Goal: Information Seeking & Learning: Check status

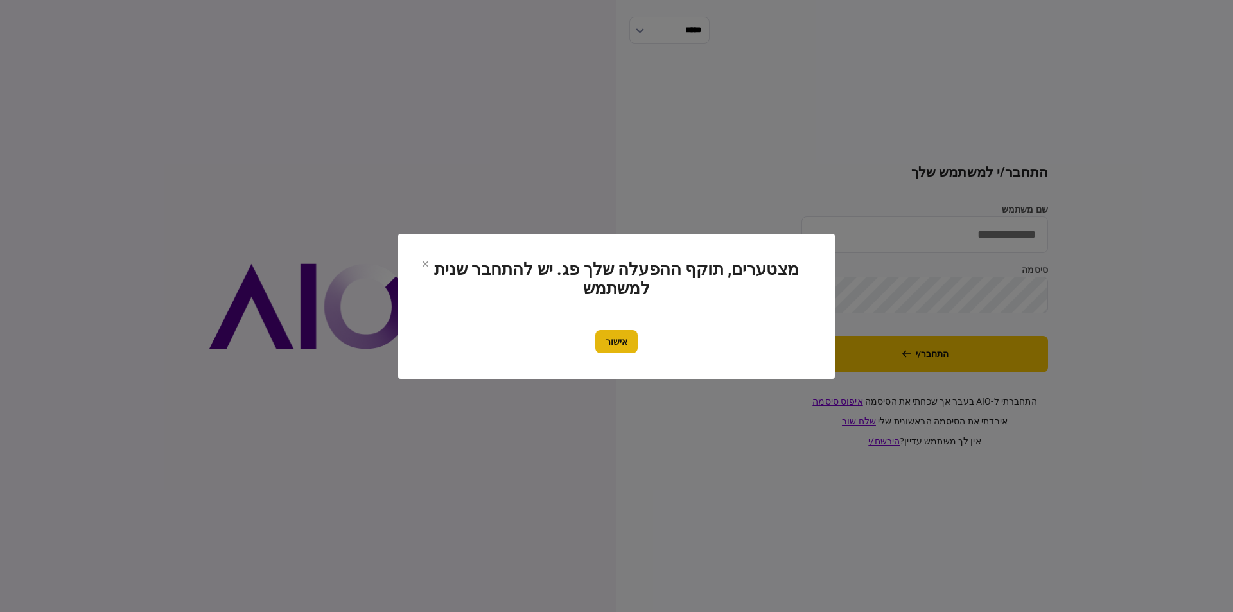
click at [618, 340] on button "אישור" at bounding box center [616, 341] width 42 height 23
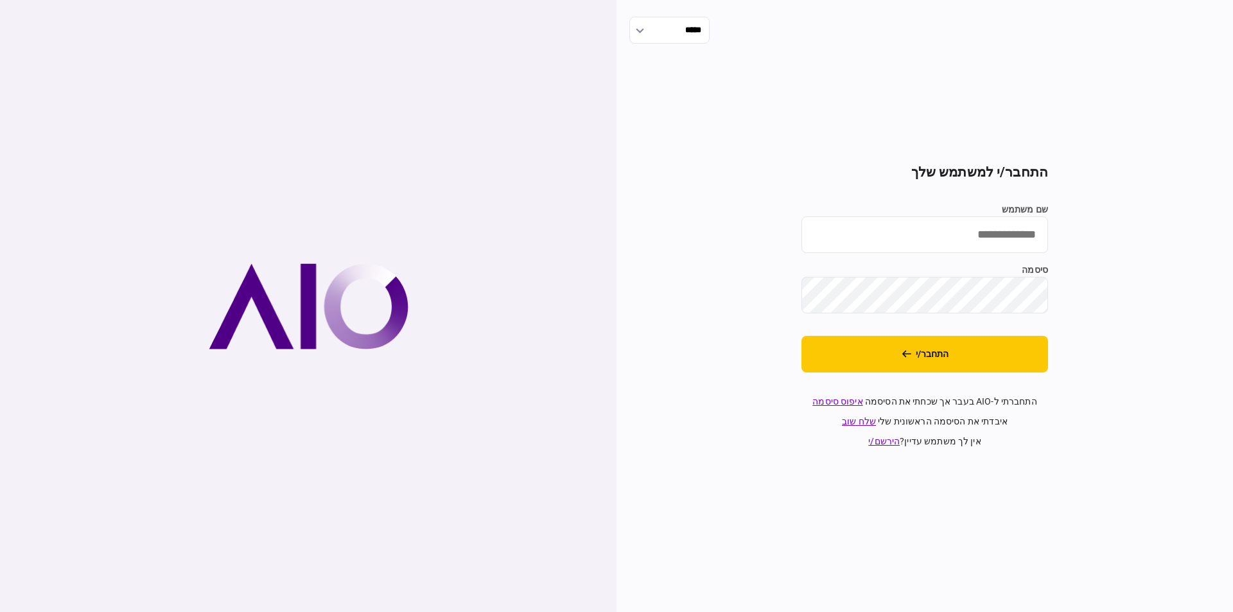
click at [931, 214] on label "שם משתמש" at bounding box center [924, 209] width 247 height 13
click at [931, 216] on input "שם משתמש" at bounding box center [924, 234] width 247 height 37
click at [935, 231] on input "שם משתמש" at bounding box center [924, 234] width 247 height 37
type input "**********"
click at [916, 359] on button "התחבר/י" at bounding box center [924, 354] width 247 height 37
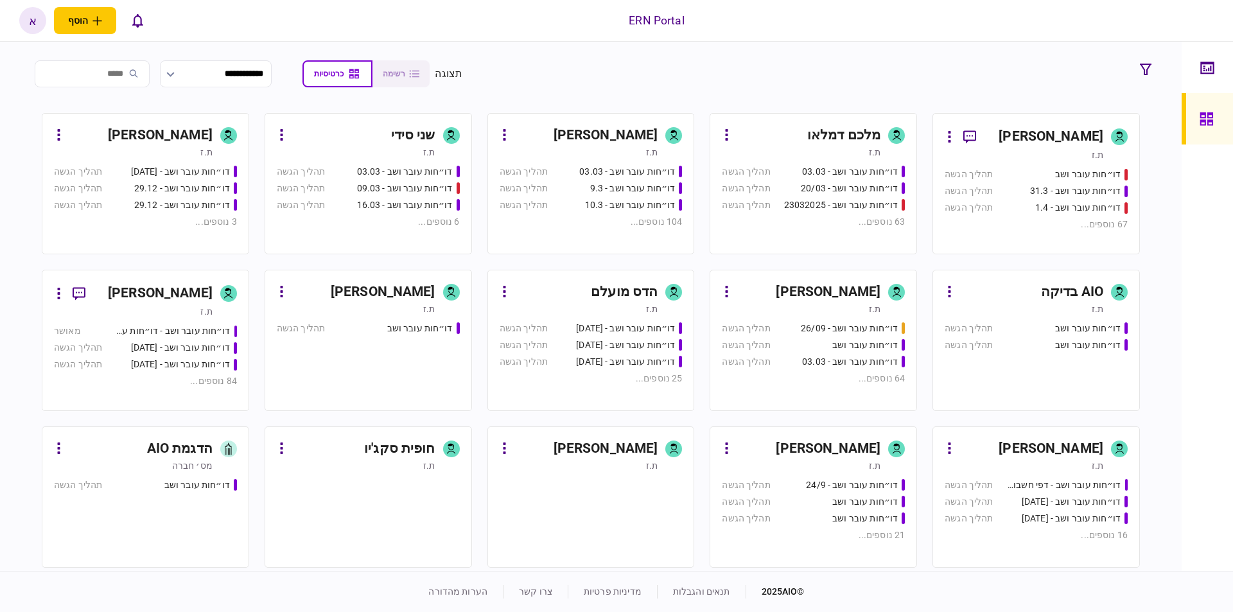
scroll to position [148, 0]
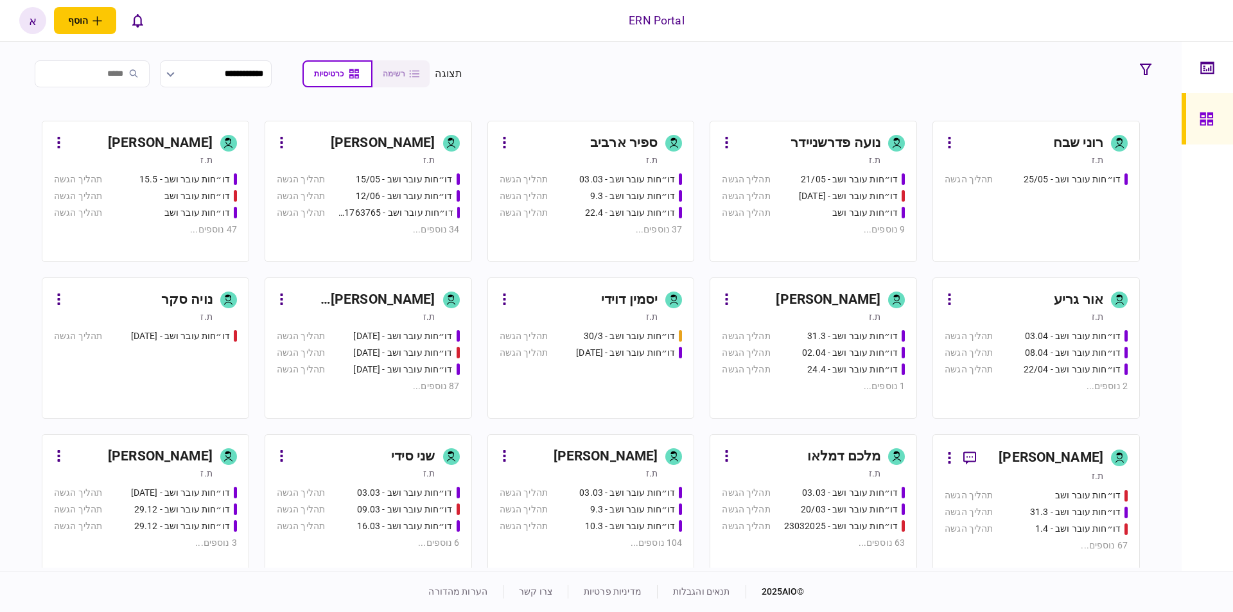
click at [629, 493] on div "דו״חות עובר ושב - 03.03" at bounding box center [627, 492] width 96 height 13
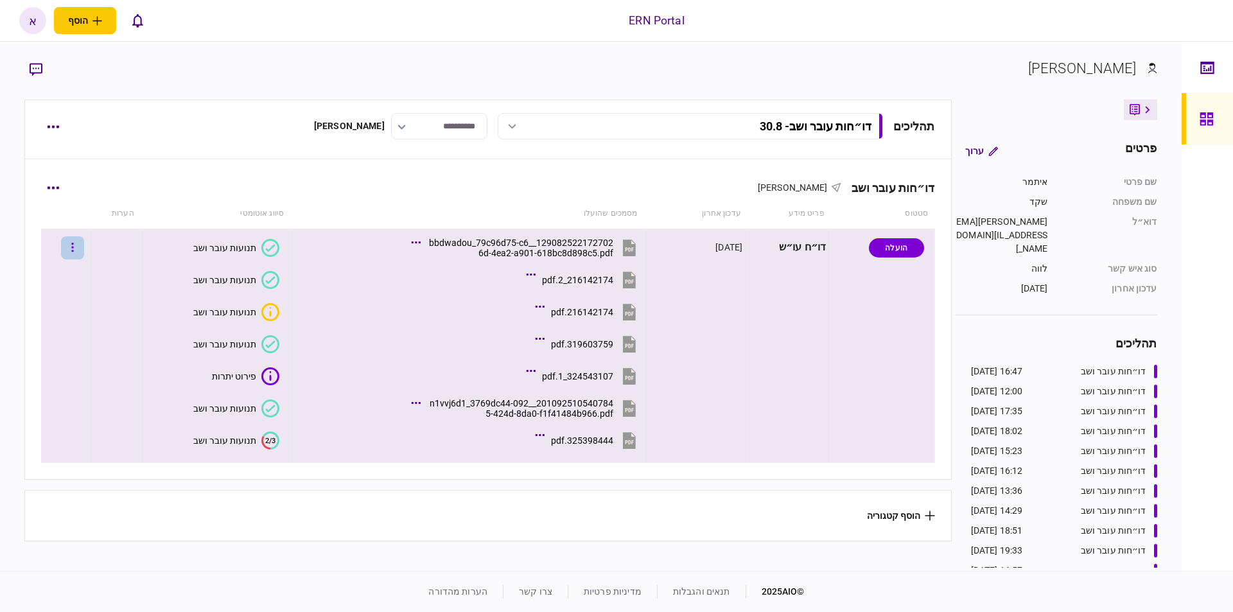
click at [74, 241] on icon "button" at bounding box center [72, 247] width 3 height 12
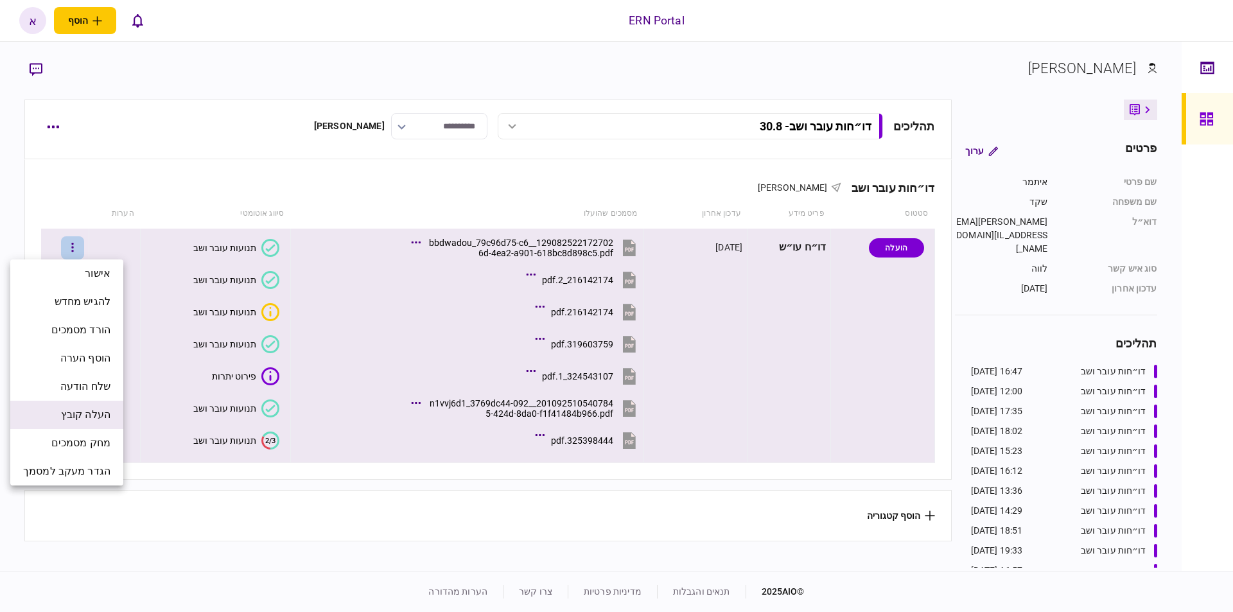
click at [98, 414] on span "העלה קובץ" at bounding box center [85, 414] width 49 height 15
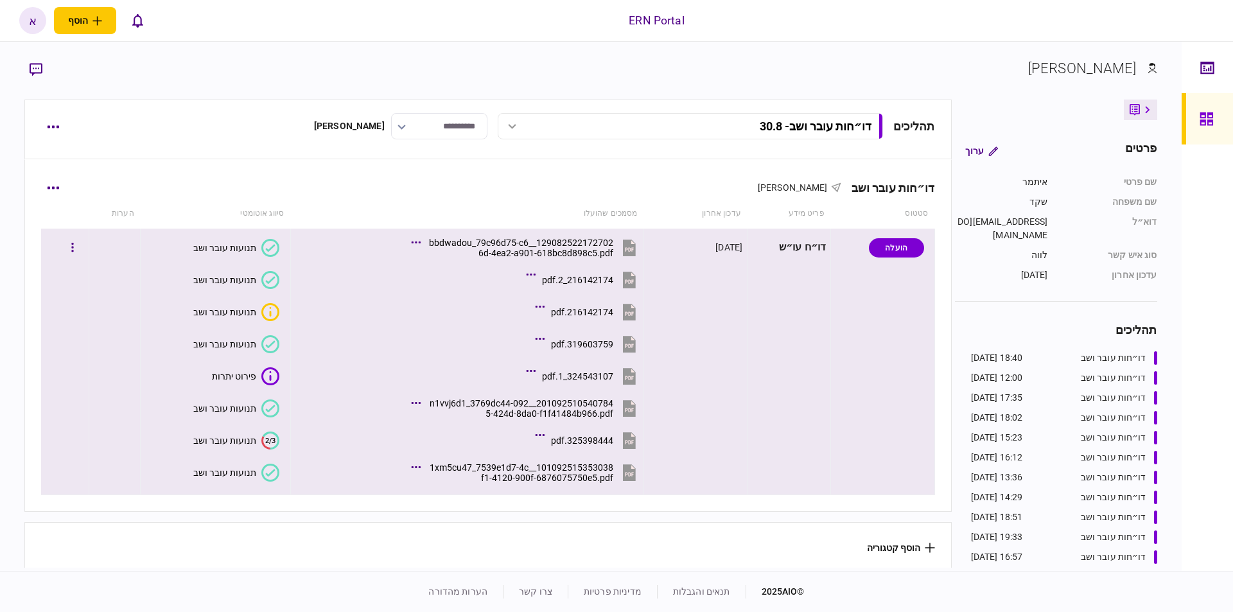
click at [251, 477] on div "תנועות עובר ושב" at bounding box center [224, 472] width 63 height 10
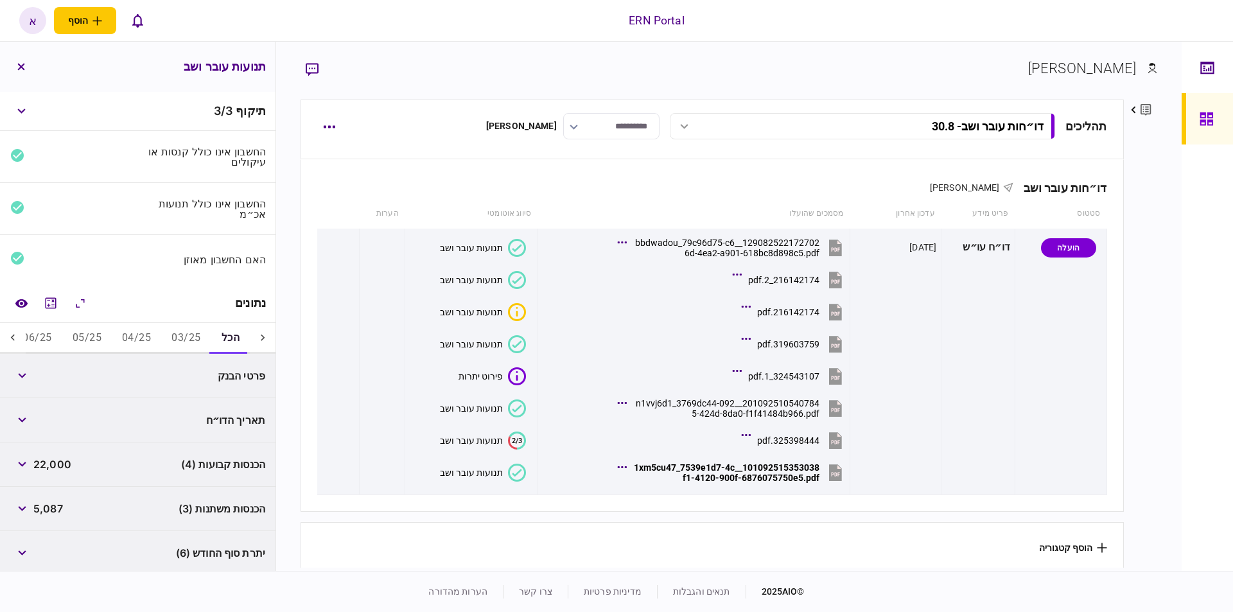
click at [175, 335] on button "03/25" at bounding box center [185, 338] width 49 height 31
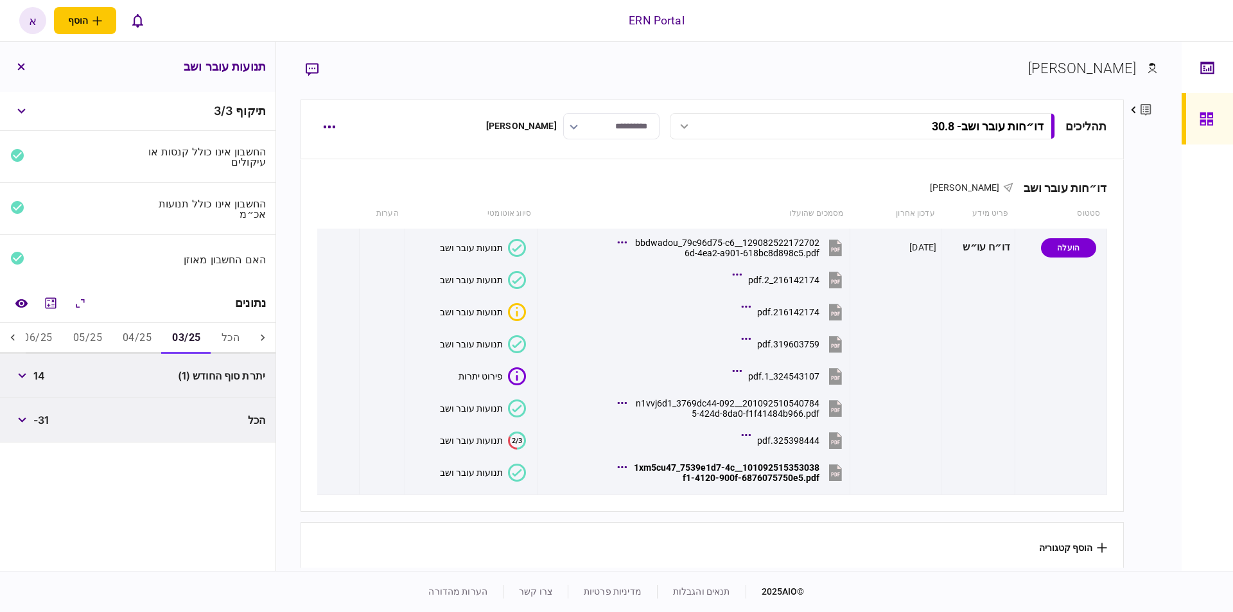
click at [130, 335] on button "04/25" at bounding box center [136, 338] width 49 height 31
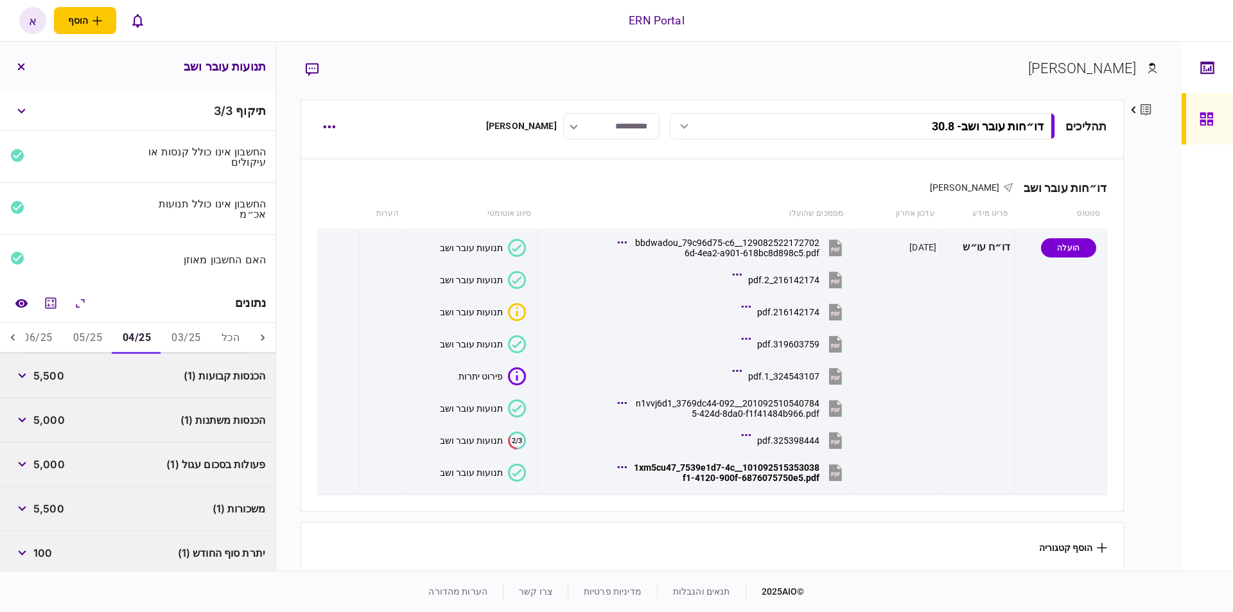
click at [87, 340] on button "05/25" at bounding box center [87, 338] width 49 height 31
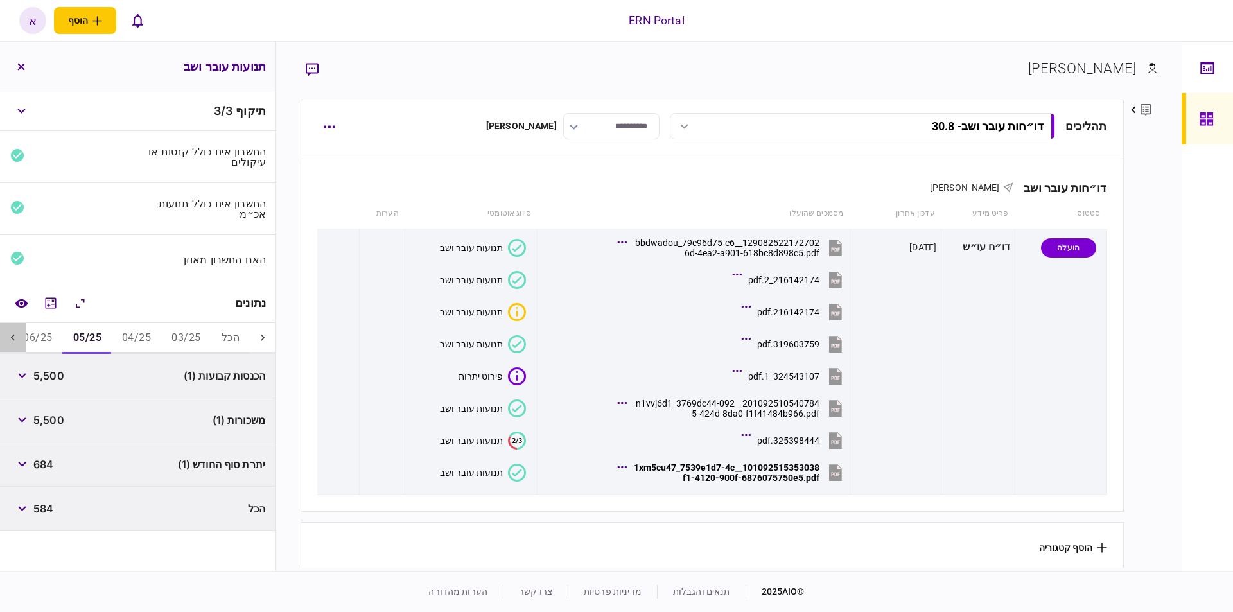
click at [19, 336] on icon at bounding box center [12, 337] width 13 height 13
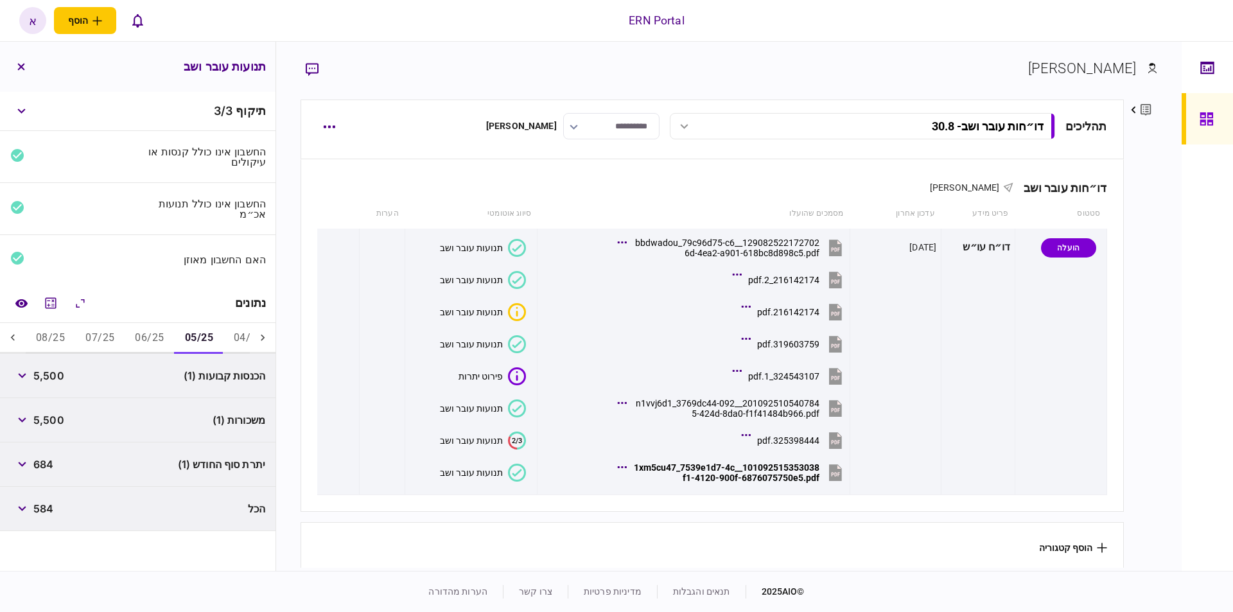
click at [154, 335] on button "06/25" at bounding box center [149, 338] width 49 height 31
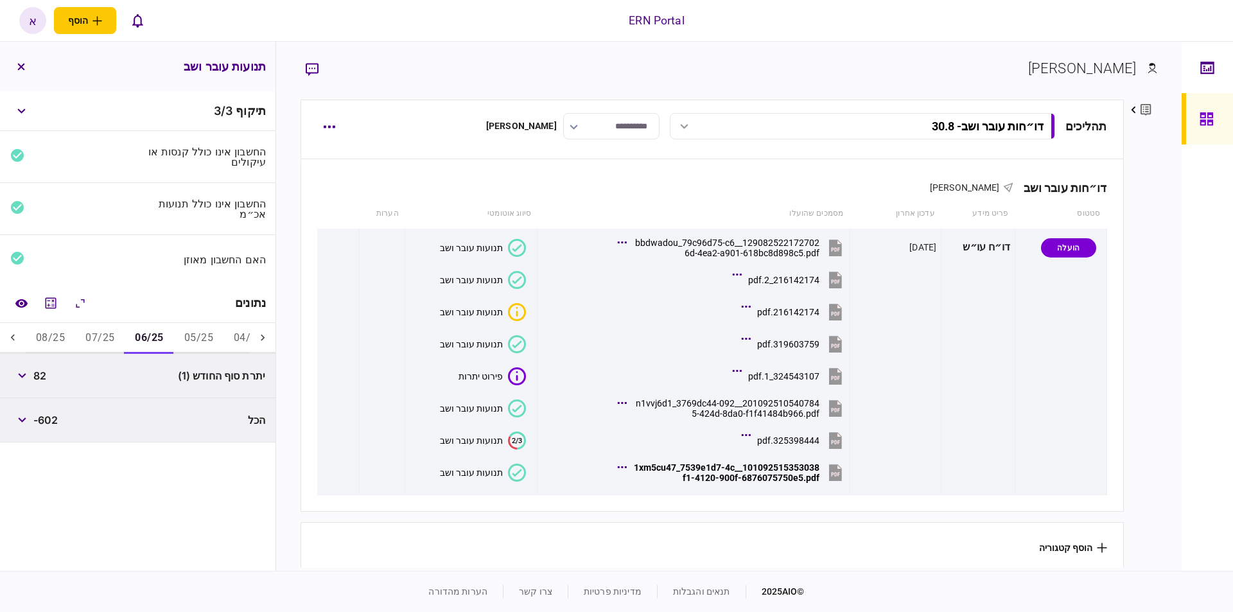
click at [69, 336] on button "08/25" at bounding box center [50, 338] width 49 height 31
click at [92, 333] on button "07/25" at bounding box center [99, 338] width 49 height 31
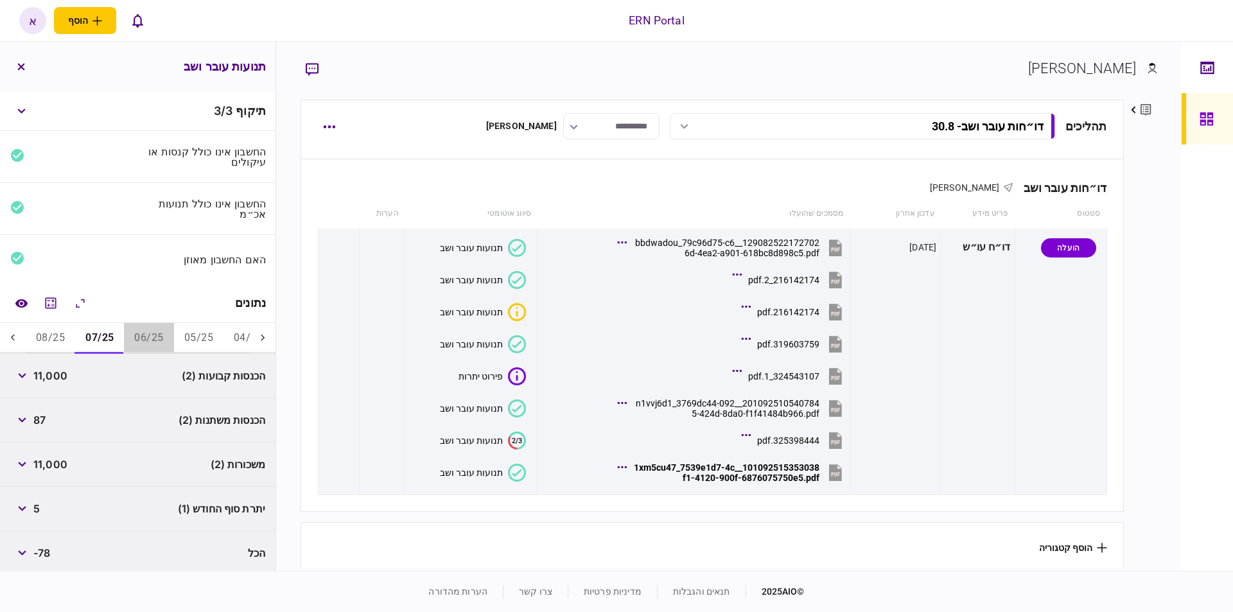
click at [147, 330] on button "06/25" at bounding box center [148, 338] width 49 height 31
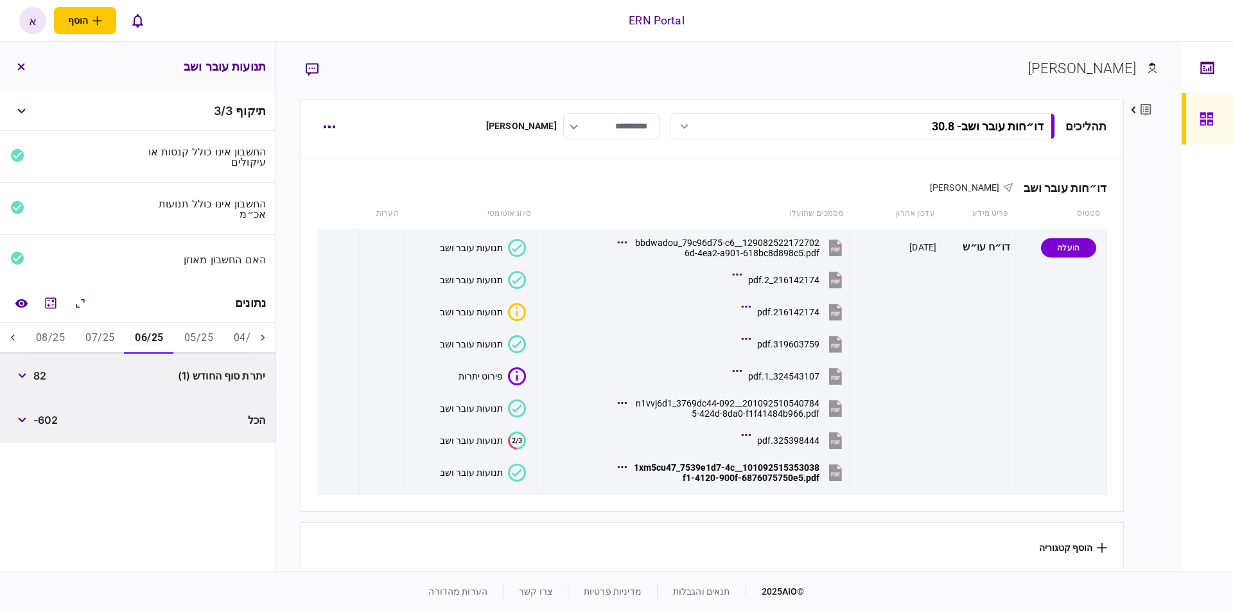
click at [10, 371] on div "יתרת סוף החודש (1) 82" at bounding box center [137, 376] width 275 height 44
click at [18, 371] on button "button" at bounding box center [21, 375] width 23 height 23
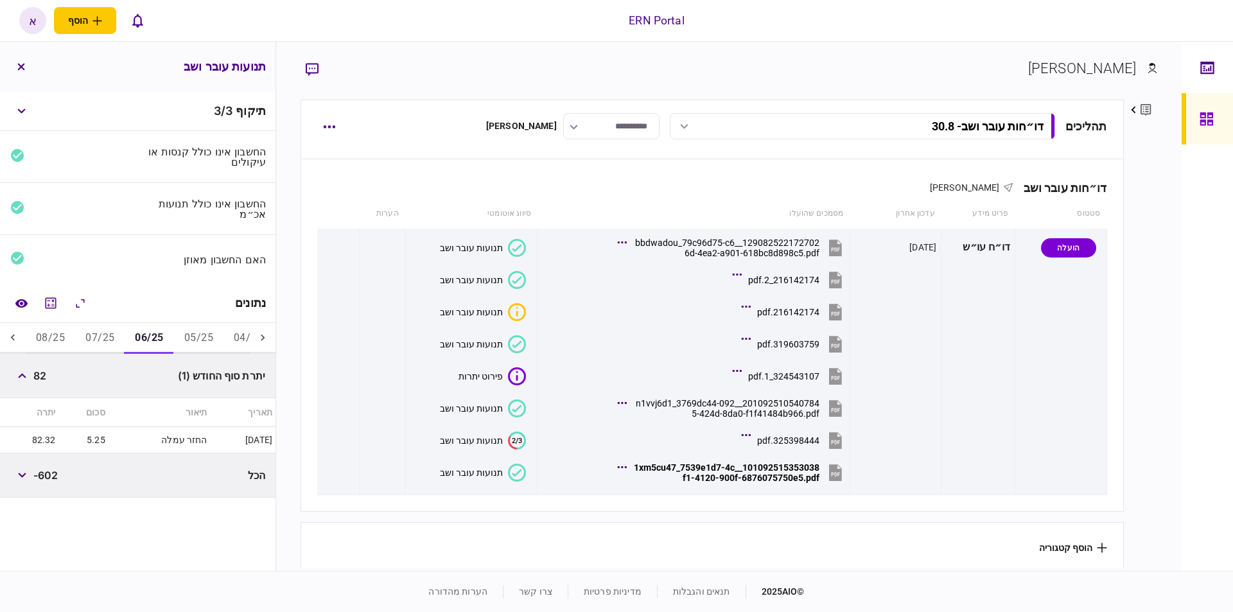
click at [37, 372] on span "82" at bounding box center [39, 375] width 13 height 15
copy span "82"
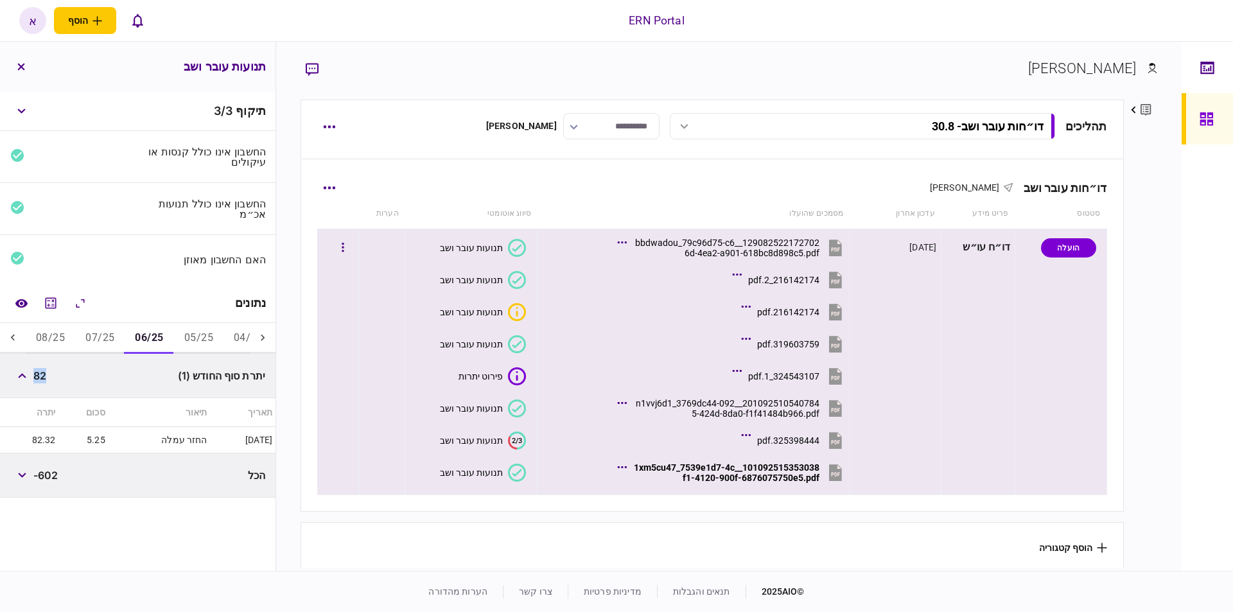
click at [763, 473] on div "101092515353038__1xm5cu47_7539e1d7-4cf1-4120-900f-6876075750e5.pdf" at bounding box center [726, 472] width 186 height 21
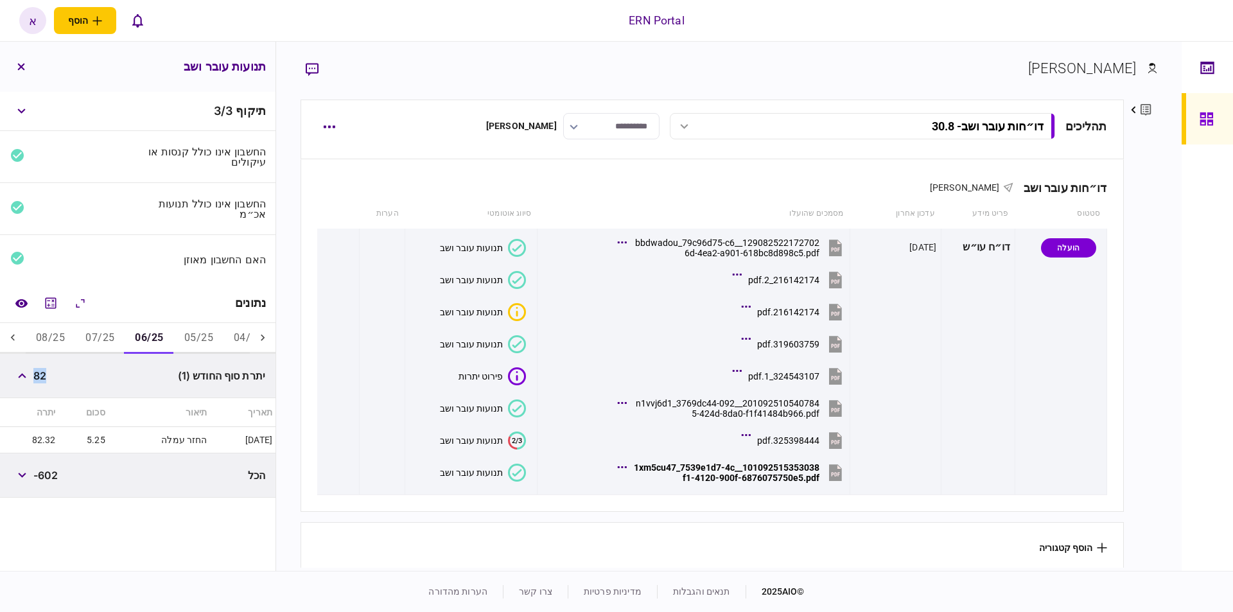
click at [118, 336] on button "07/25" at bounding box center [99, 338] width 49 height 31
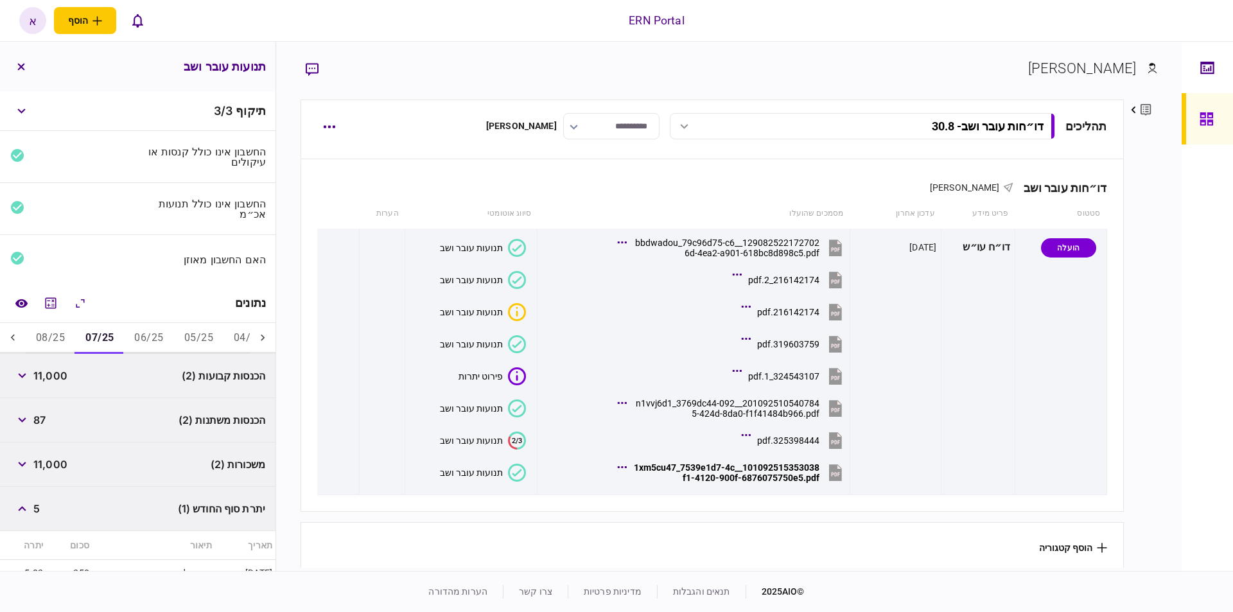
click at [55, 378] on span "11,000" at bounding box center [50, 375] width 34 height 15
copy span "11,000"
click at [55, 378] on span "11,000" at bounding box center [50, 375] width 34 height 15
click at [26, 373] on icon "button" at bounding box center [22, 375] width 8 height 5
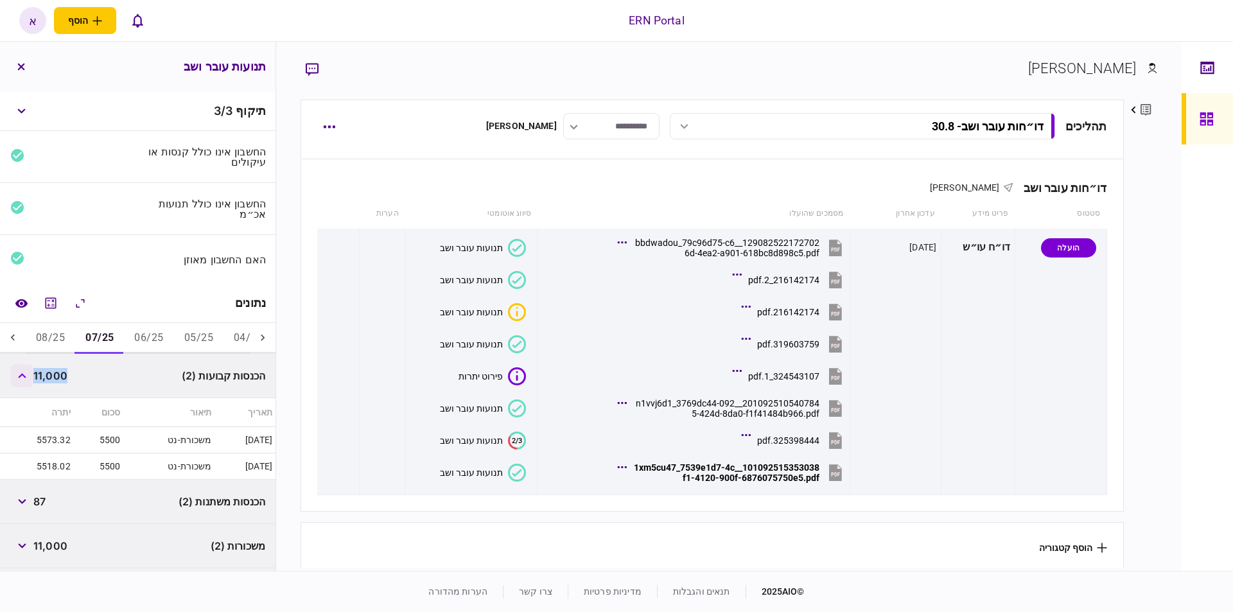
click at [25, 374] on icon "button" at bounding box center [22, 375] width 8 height 5
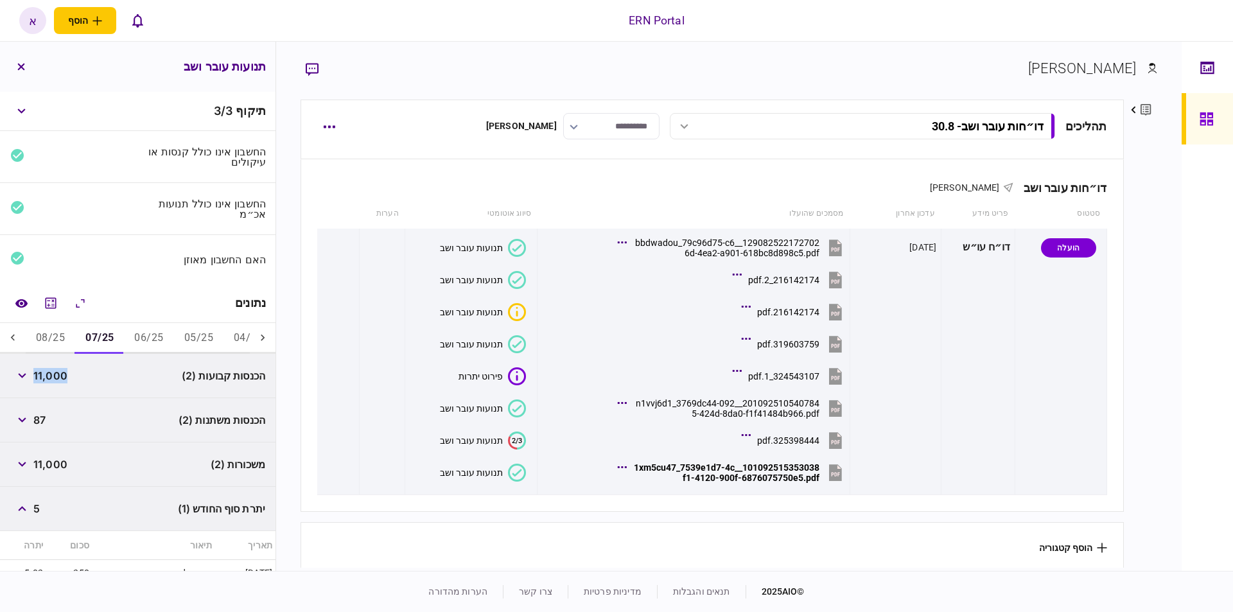
click at [44, 419] on span "87" at bounding box center [39, 419] width 12 height 15
copy span "87"
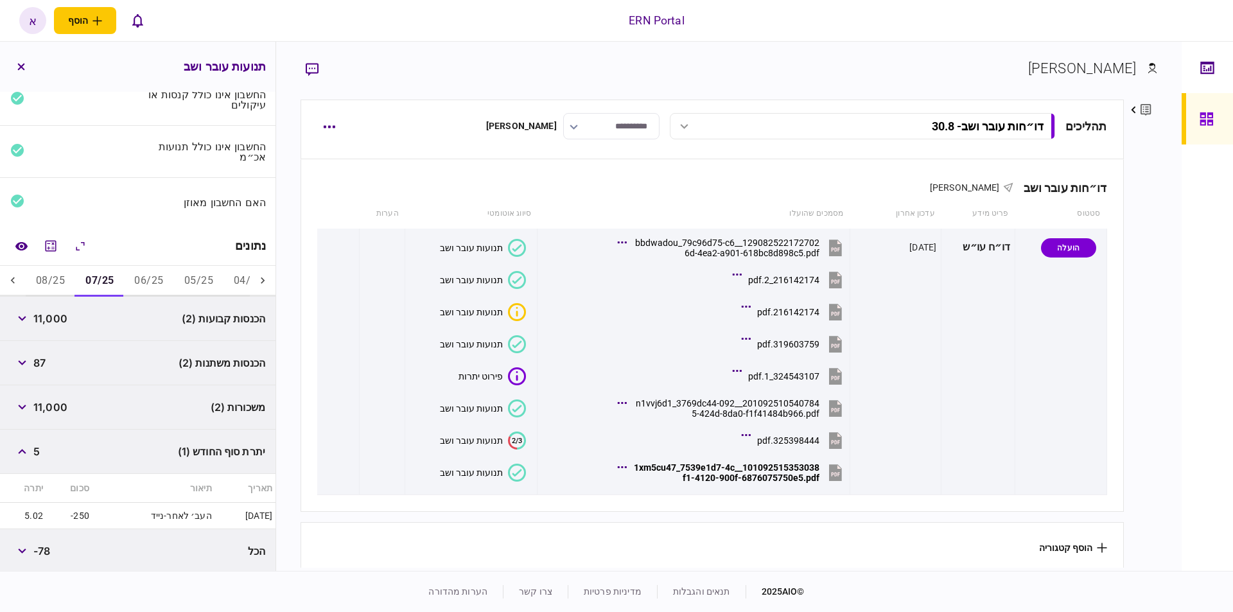
click at [37, 445] on span "5" at bounding box center [36, 451] width 6 height 15
copy span "5"
click at [71, 281] on button "08/25" at bounding box center [50, 281] width 49 height 31
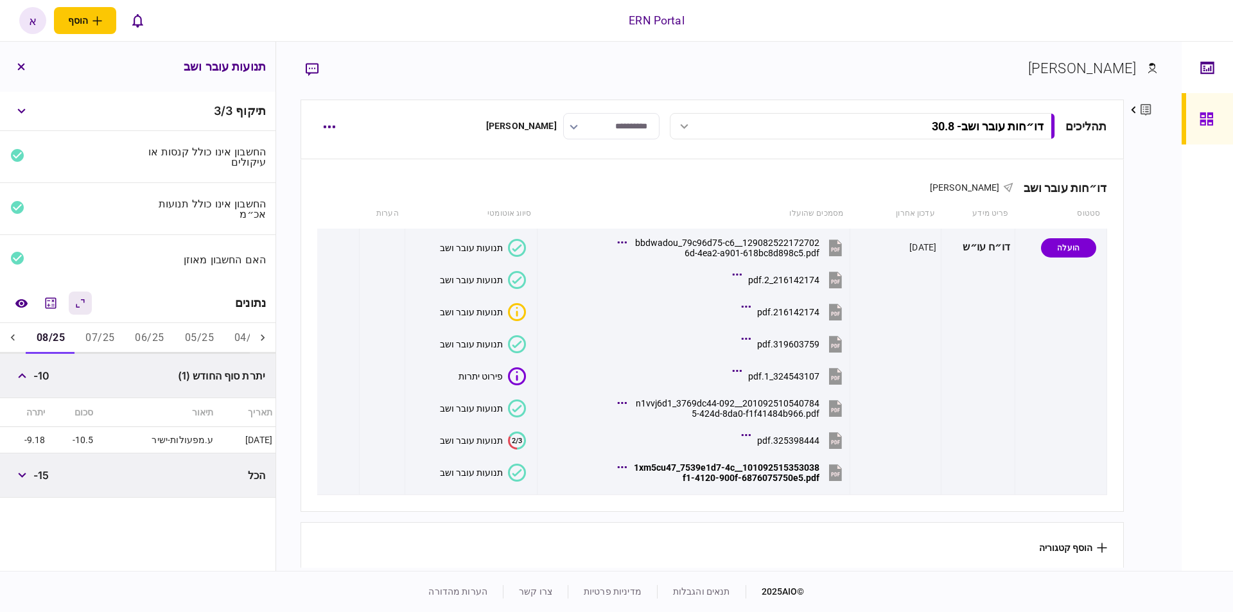
scroll to position [0, 0]
click at [49, 374] on span "-10" at bounding box center [41, 375] width 16 height 15
click at [48, 370] on span "-10" at bounding box center [41, 375] width 16 height 15
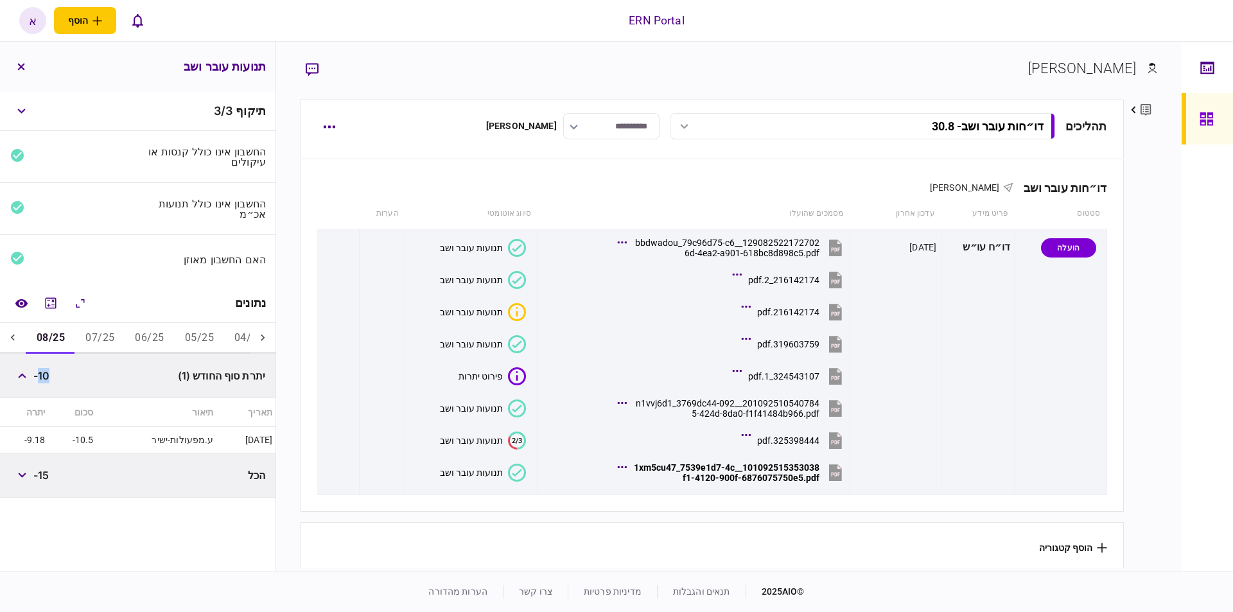
copy span "10"
click at [13, 339] on icon at bounding box center [12, 337] width 13 height 13
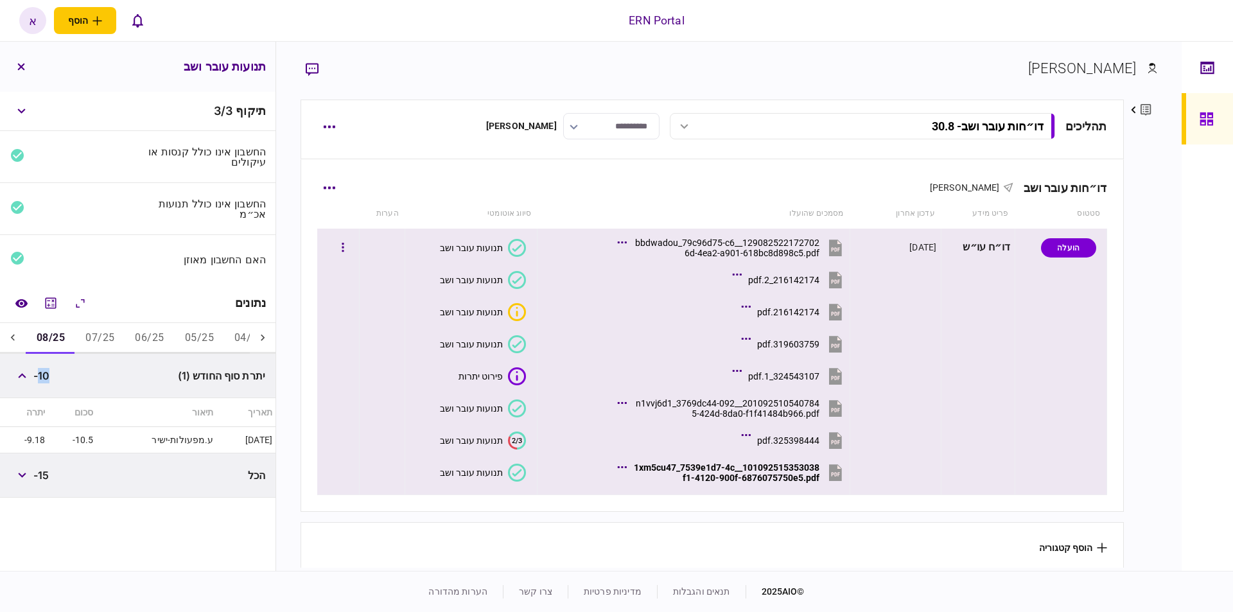
click at [682, 473] on div "101092515353038__1xm5cu47_7539e1d7-4cf1-4120-900f-6876075750e5.pdf" at bounding box center [726, 472] width 186 height 21
